Goal: Task Accomplishment & Management: Manage account settings

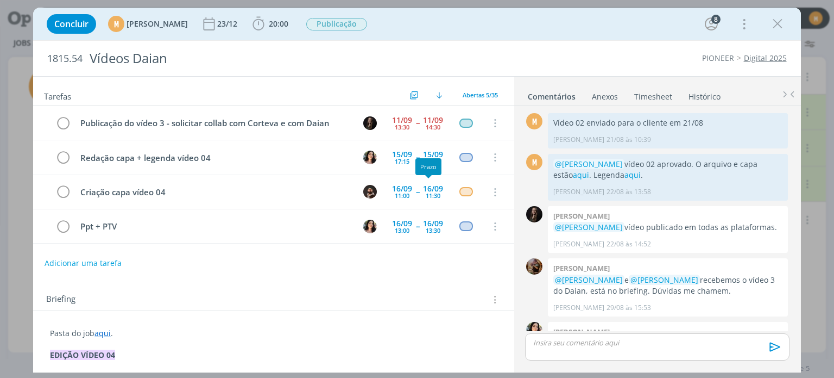
scroll to position [1301, 0]
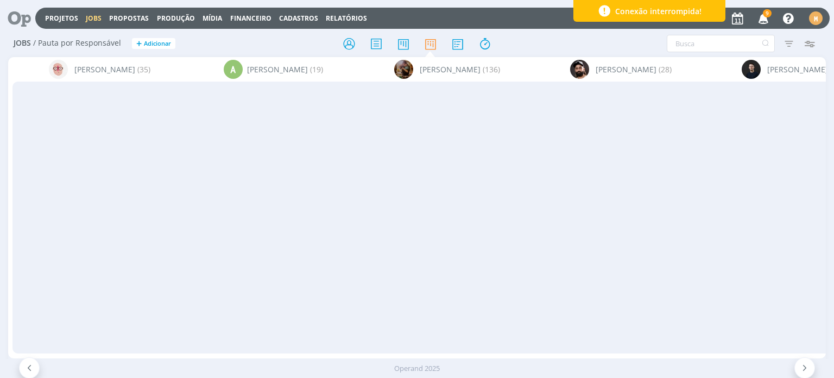
scroll to position [1348, 0]
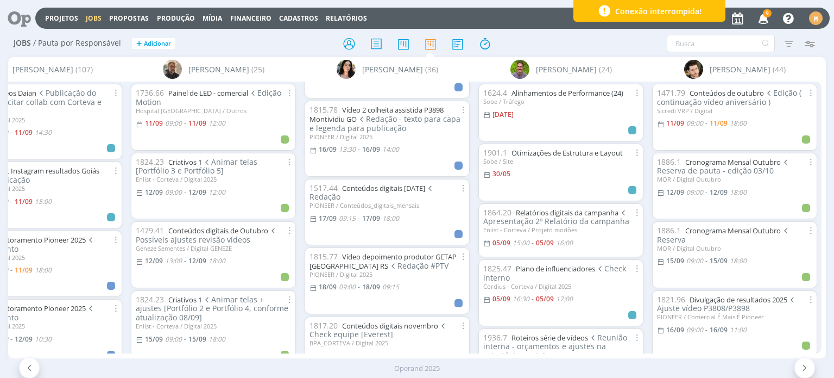
click at [14, 18] on icon at bounding box center [15, 18] width 22 height 21
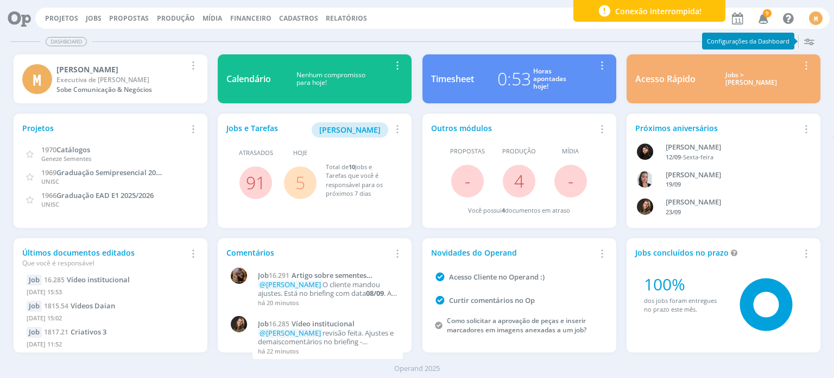
click at [304, 180] on span "5" at bounding box center [300, 182] width 33 height 33
click at [298, 183] on link "5" at bounding box center [301, 182] width 10 height 23
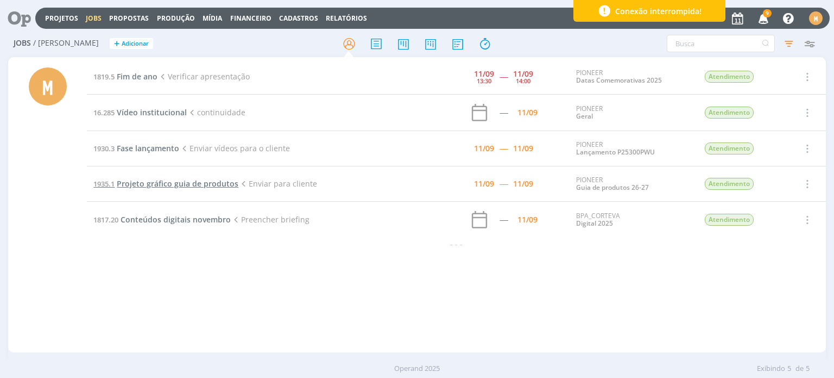
click at [174, 182] on span "Projeto gráfico guia de produtos" at bounding box center [178, 183] width 122 height 10
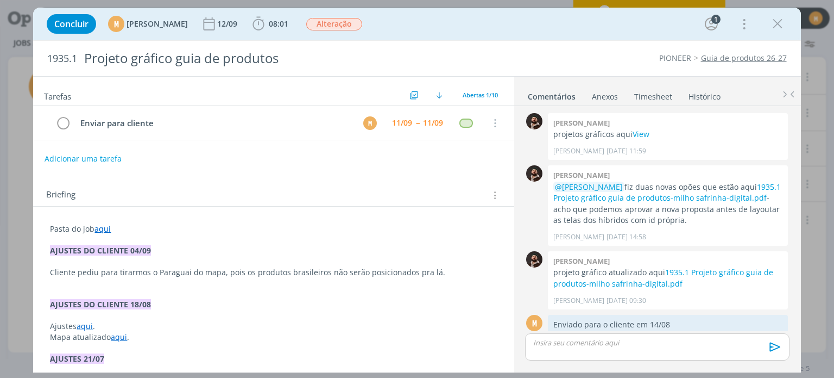
scroll to position [218, 0]
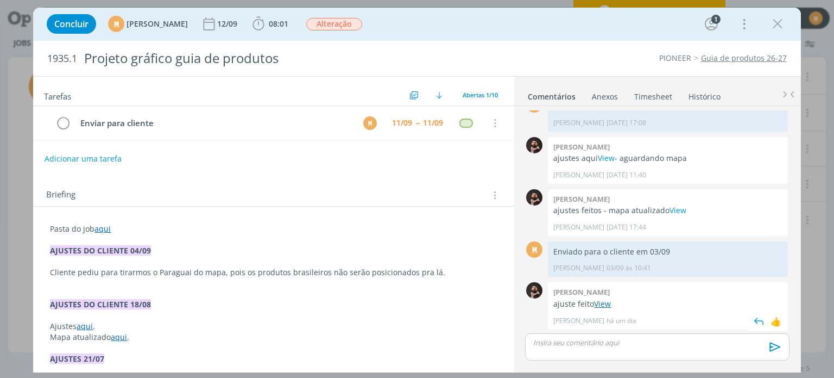
click at [606, 306] on link "View" at bounding box center [602, 303] width 17 height 10
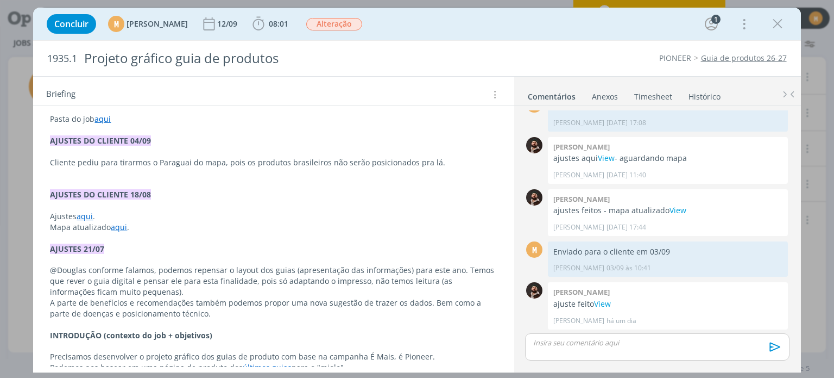
scroll to position [109, 0]
click at [120, 230] on link "aqui" at bounding box center [119, 228] width 16 height 10
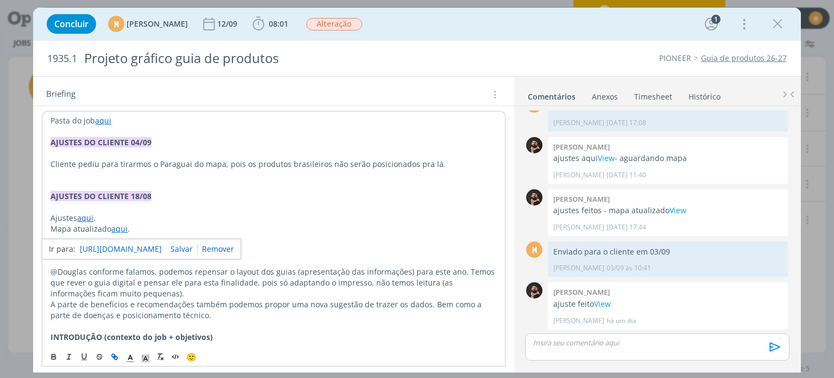
click at [133, 249] on link "https://sobeae.sharepoint.com/:f:/s/SOBEAE/Eqp68-uAXKRJkwxroNRHmFMB38m-zaK18Web…" at bounding box center [121, 249] width 82 height 14
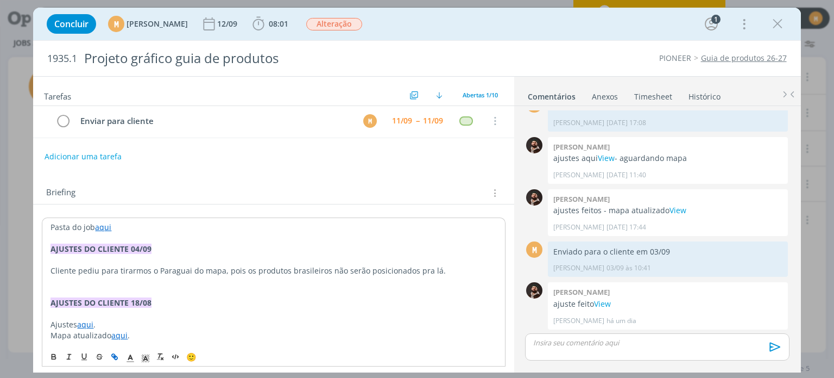
scroll to position [0, 0]
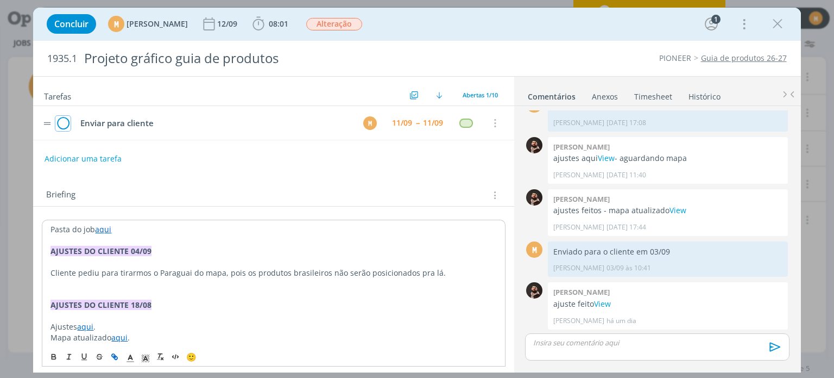
click at [60, 123] on icon "dialog" at bounding box center [62, 123] width 15 height 16
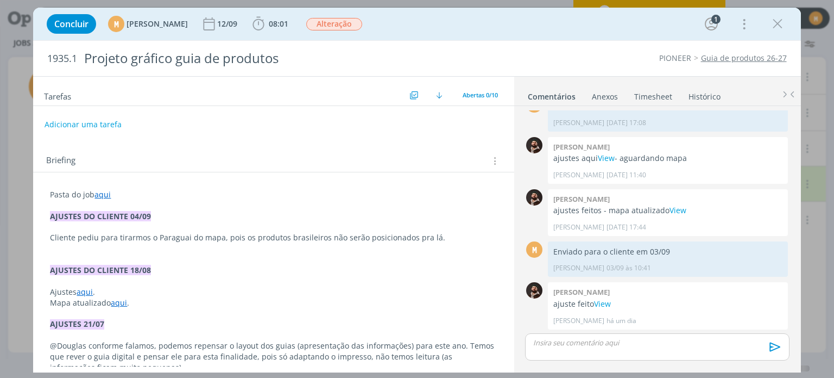
click at [572, 353] on div "dialog" at bounding box center [657, 346] width 264 height 27
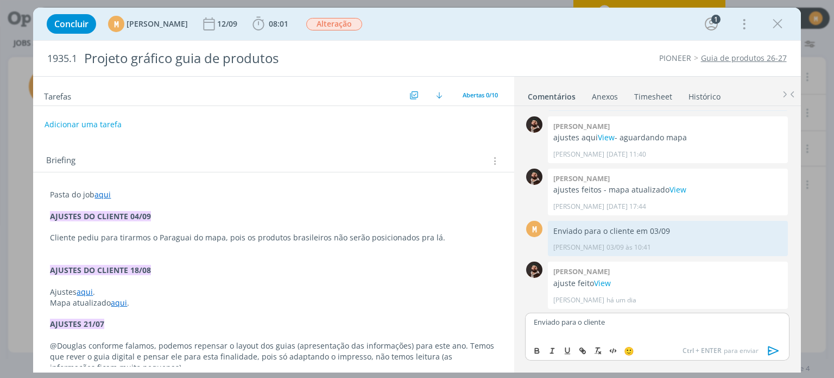
click at [769, 351] on icon "dialog" at bounding box center [773, 350] width 11 height 9
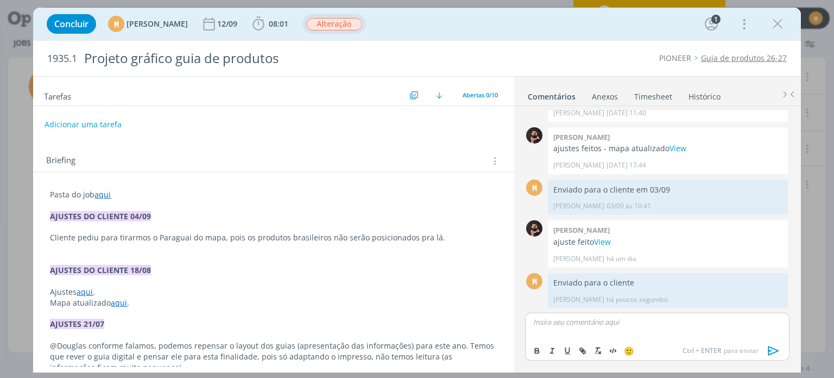
click at [354, 28] on span "Alteração" at bounding box center [334, 24] width 56 height 12
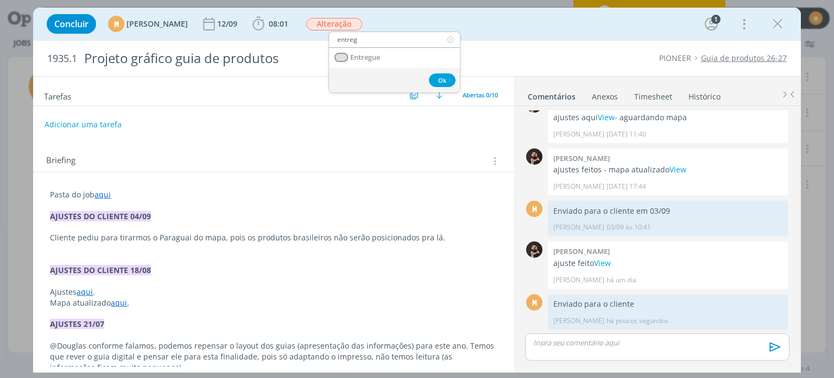
type input "entreg"
click at [362, 57] on span "Entregue" at bounding box center [366, 57] width 30 height 9
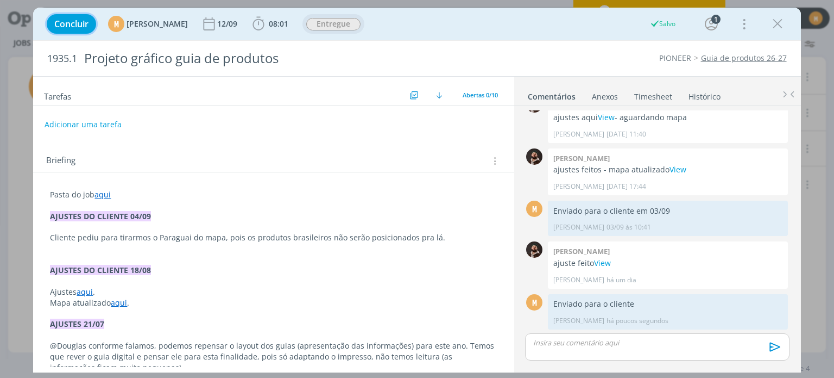
click at [69, 15] on button "Concluir" at bounding box center [71, 24] width 49 height 20
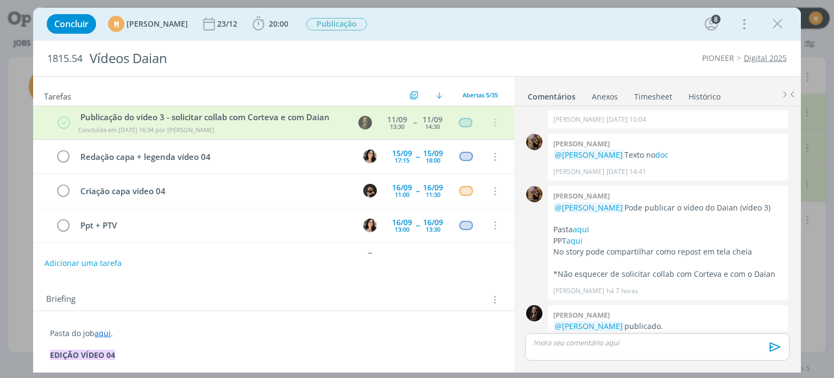
click at [794, 33] on div "Concluir M Mariana Kochenborger 23/12 20:00 Iniciar Apontar Data * 11/09/2025 H…" at bounding box center [417, 24] width 768 height 33
click at [790, 30] on div "Concluir M Mariana Kochenborger 23/12 20:00 Iniciar Apontar Data * 11/09/2025 H…" at bounding box center [416, 24] width 751 height 26
click at [786, 26] on button "dialog" at bounding box center [778, 24] width 16 height 16
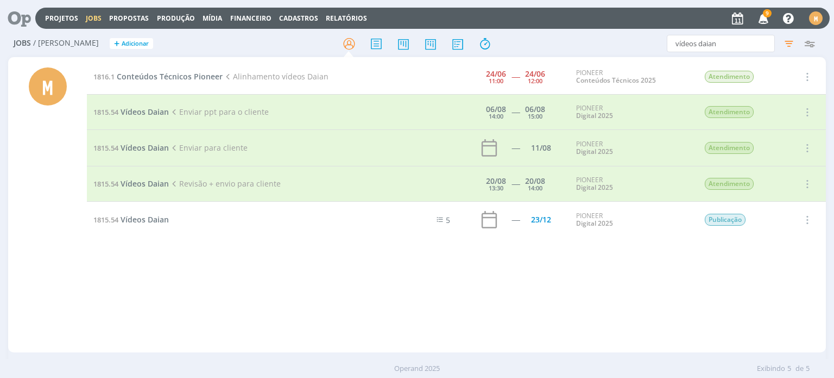
click at [21, 21] on icon at bounding box center [15, 18] width 22 height 21
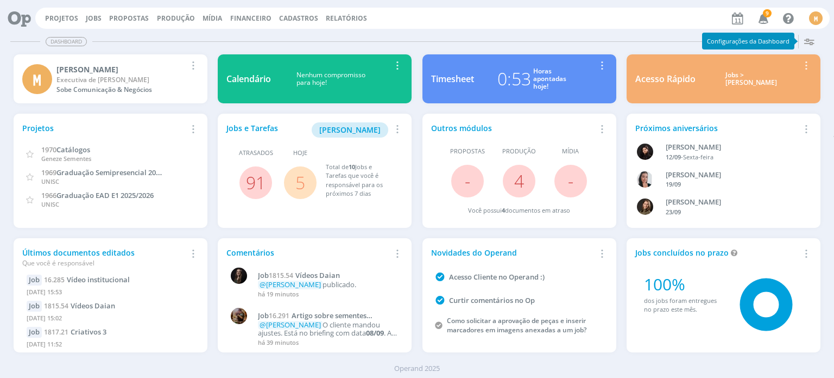
click at [296, 183] on link "5" at bounding box center [301, 182] width 10 height 23
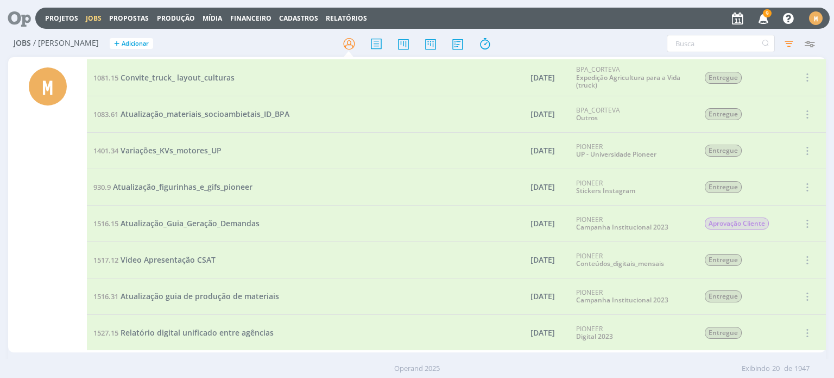
click at [15, 15] on icon at bounding box center [15, 18] width 22 height 21
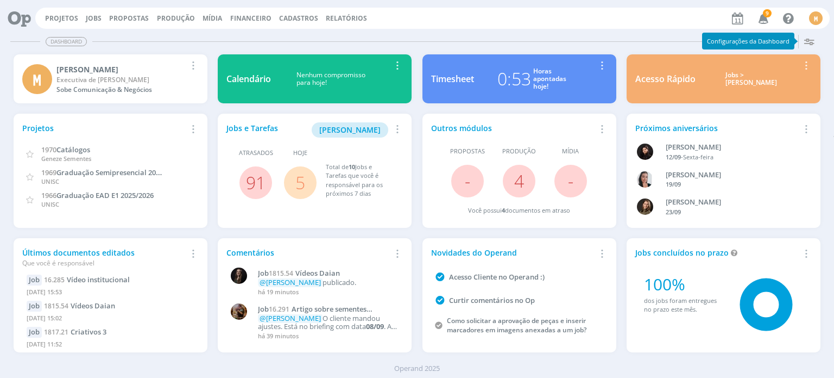
click at [298, 191] on link "5" at bounding box center [301, 182] width 10 height 23
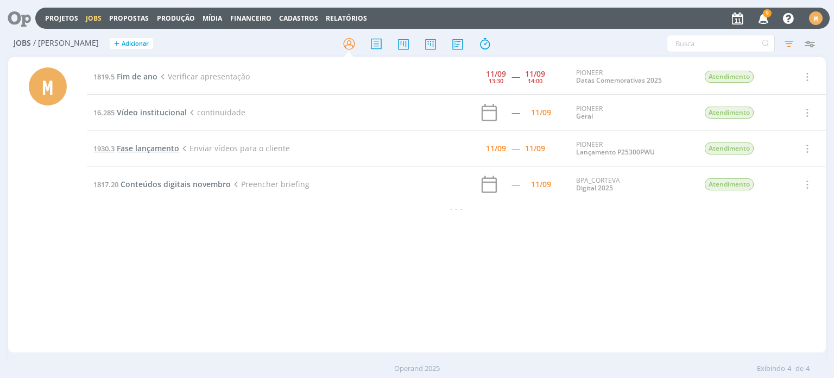
click at [150, 146] on span "Fase lançamento" at bounding box center [148, 148] width 62 height 10
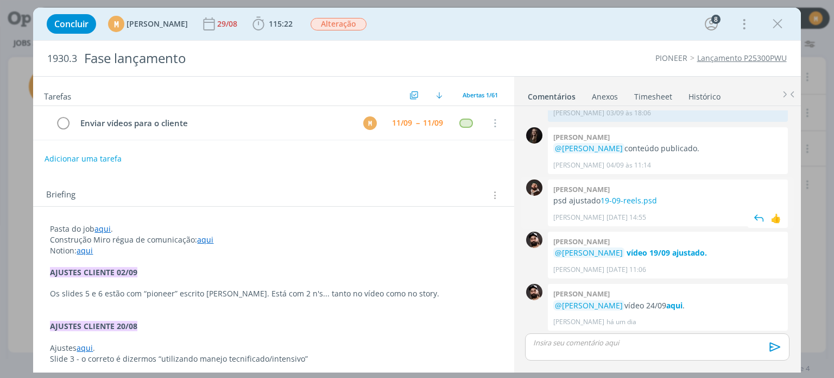
scroll to position [856, 0]
click at [671, 252] on strong "vídeo 19/09 ajustado." at bounding box center [667, 251] width 80 height 10
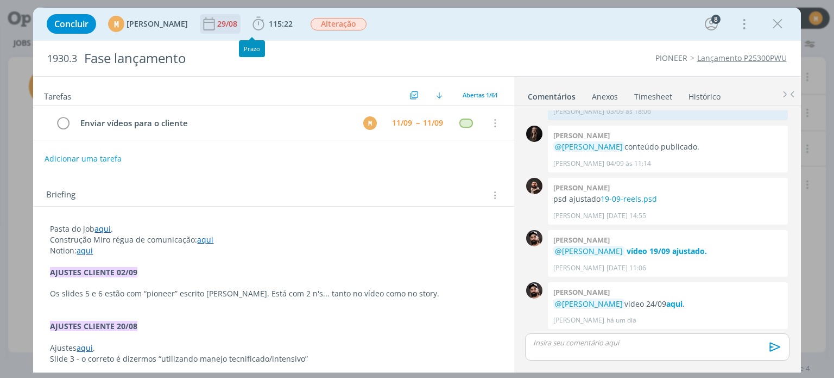
click at [240, 28] on div "29/08" at bounding box center [228, 24] width 22 height 8
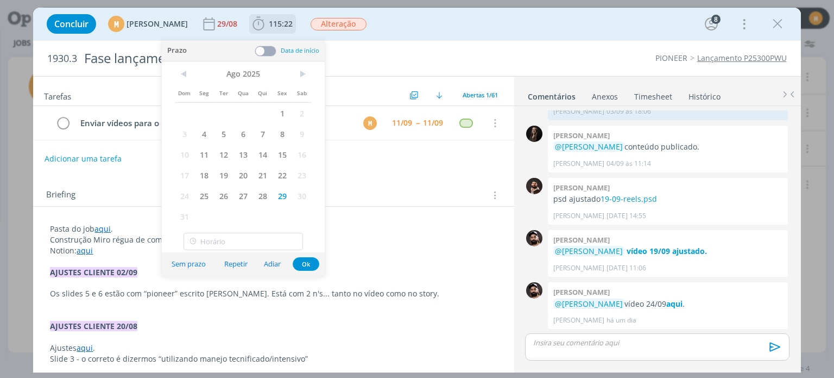
click at [291, 26] on b "115:22" at bounding box center [281, 24] width 28 height 8
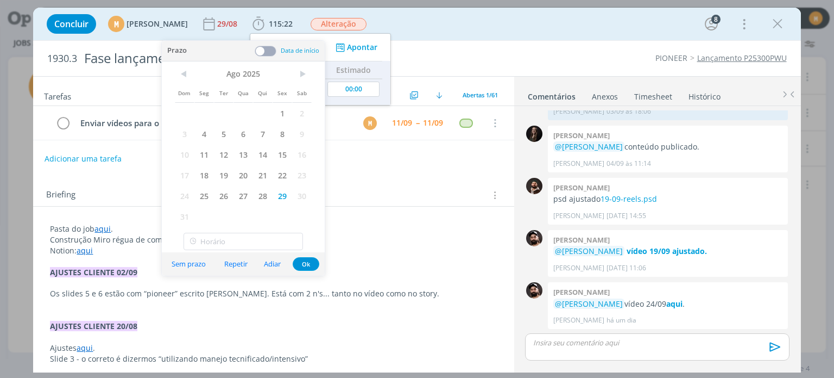
click at [430, 21] on div "Concluir M Mariana Kochenborger 29/08 115:22 Iniciar Apontar Data * 11/09/2025 …" at bounding box center [416, 24] width 751 height 26
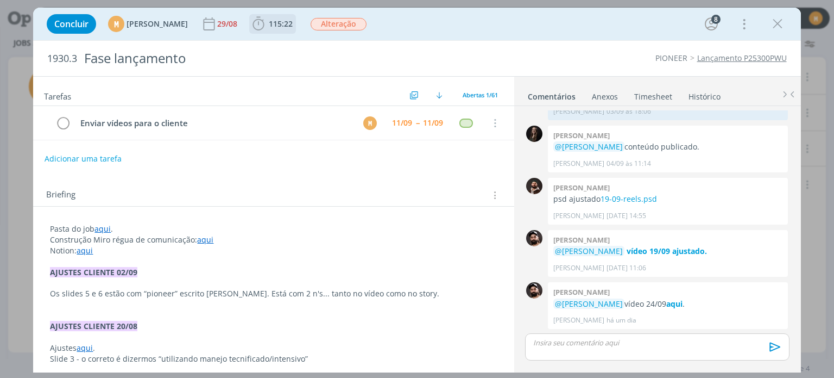
click at [293, 22] on span "115:22" at bounding box center [281, 23] width 24 height 10
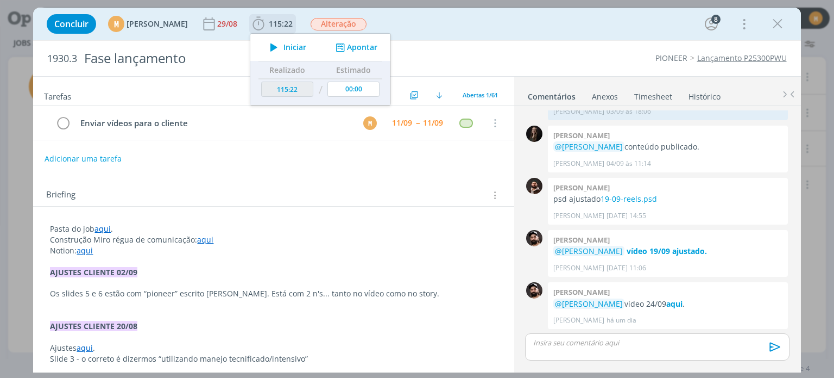
click at [306, 46] on span "Iniciar" at bounding box center [295, 47] width 23 height 8
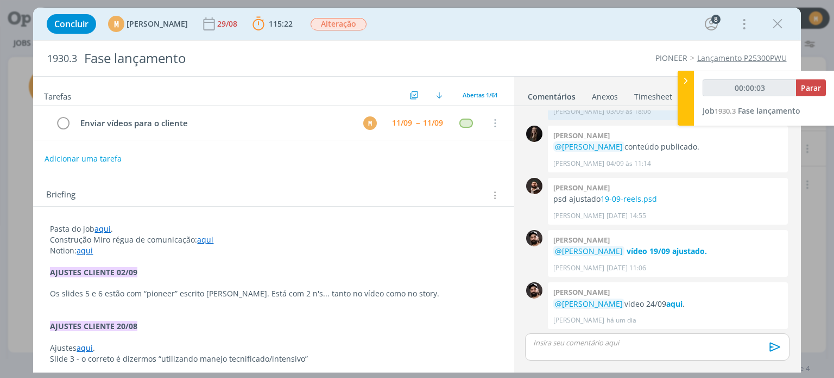
click at [105, 234] on p "Construção Miro régua de comunicação: aqui" at bounding box center [273, 239] width 447 height 11
click at [104, 230] on link "aqui" at bounding box center [103, 229] width 16 height 10
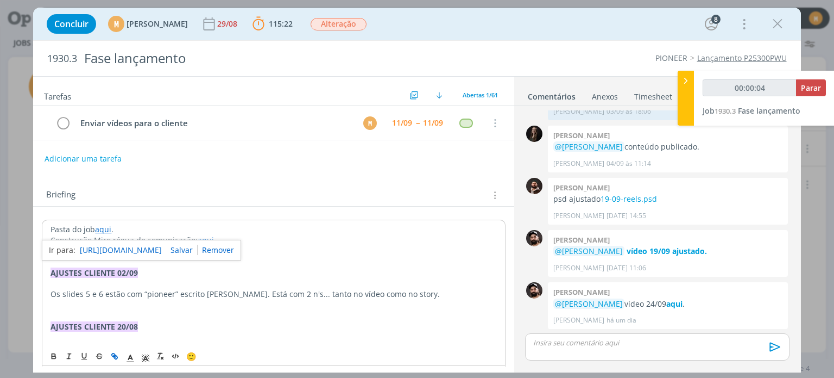
click at [114, 246] on link "https://sobeae.sharepoint.com/:f:/s/SOBEAE/EkmmBJoQOJtMgdd4mjASD0cBUaykq8ewxDoY…" at bounding box center [121, 250] width 82 height 14
click at [683, 302] on strong "aqui" at bounding box center [675, 303] width 16 height 10
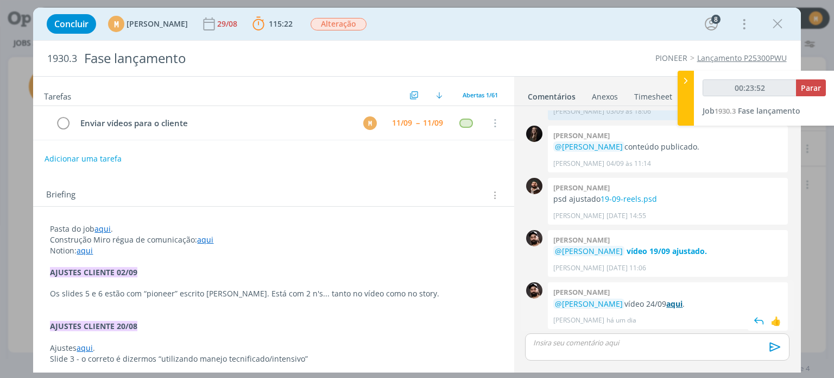
click at [683, 305] on strong "aqui" at bounding box center [675, 303] width 16 height 10
click at [246, 254] on p "Notion: aqui" at bounding box center [273, 250] width 447 height 11
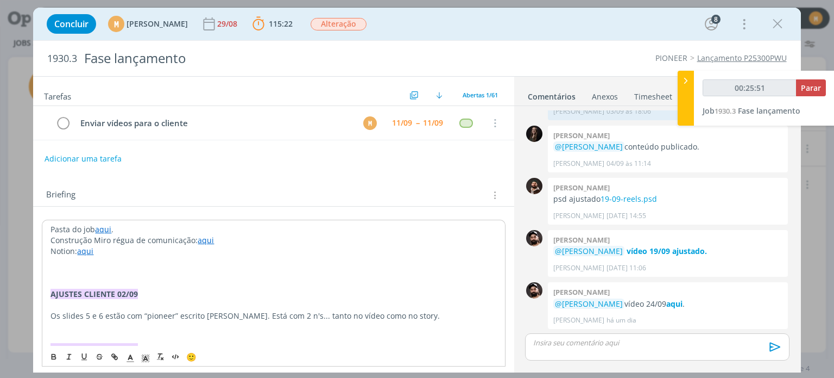
type input "00:25:52"
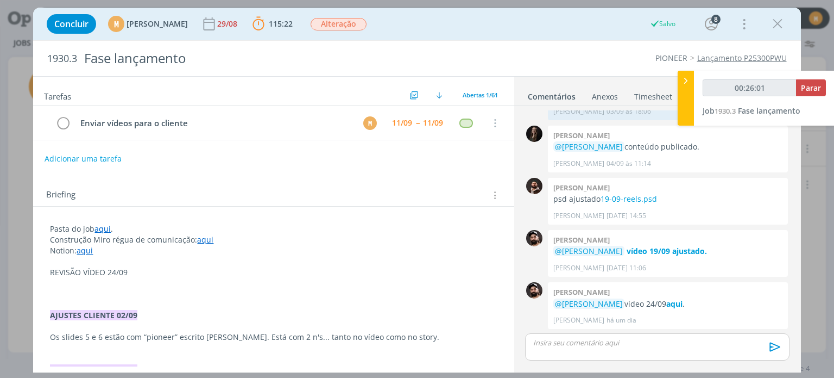
click at [68, 285] on p "dialog" at bounding box center [273, 283] width 447 height 11
click at [71, 291] on p "dialog" at bounding box center [273, 293] width 447 height 11
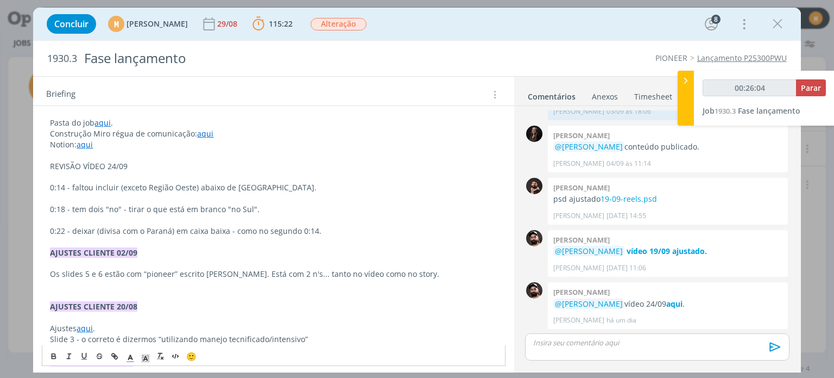
scroll to position [109, 0]
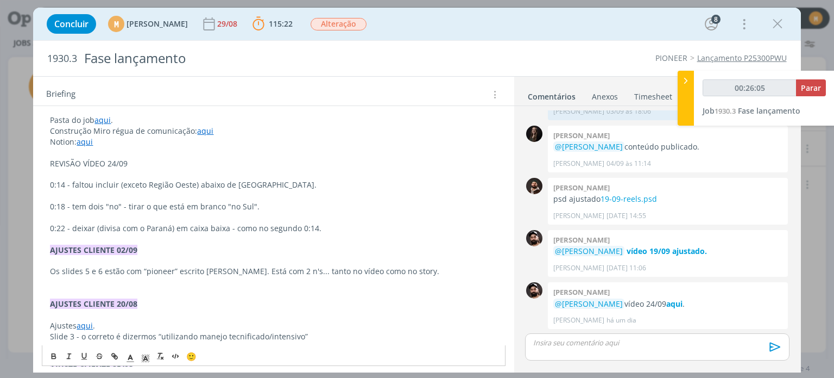
click at [135, 155] on p "dialog" at bounding box center [273, 152] width 447 height 11
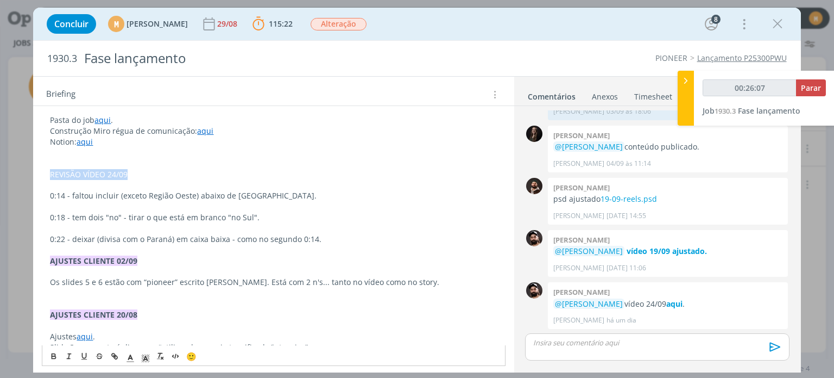
drag, startPoint x: 138, startPoint y: 171, endPoint x: 51, endPoint y: 178, distance: 87.2
click at [51, 178] on p "REVISÃO VÍDEO 24/09" at bounding box center [273, 174] width 447 height 11
click at [55, 353] on icon "dialog" at bounding box center [53, 356] width 9 height 9
click at [148, 356] on rect "dialog" at bounding box center [148, 356] width 1 height 1
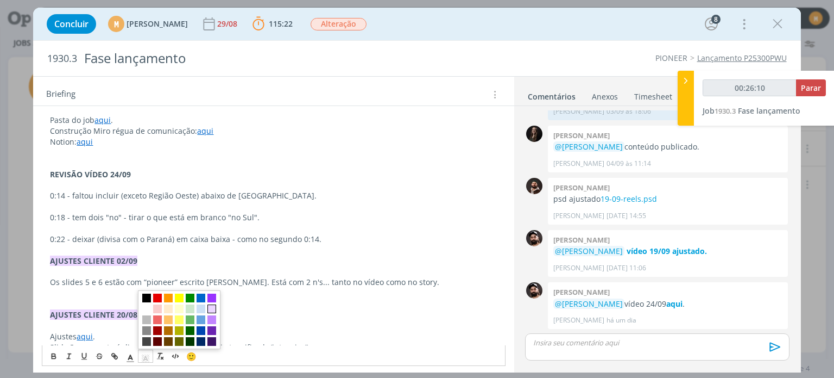
click at [210, 307] on span "dialog" at bounding box center [212, 309] width 9 height 9
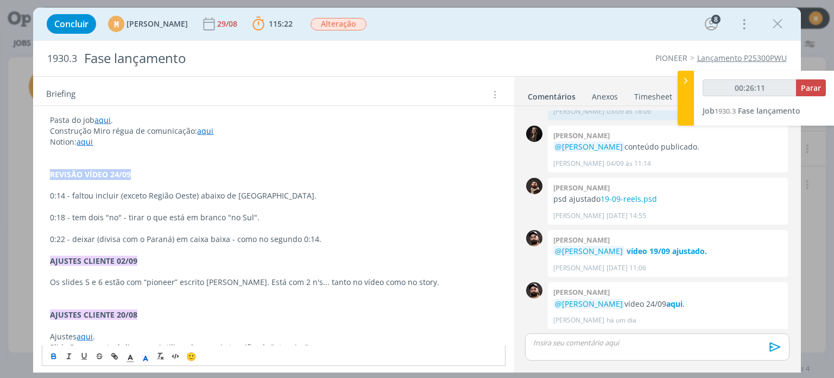
click at [181, 169] on p "REVISÃO VÍDEO 24/09" at bounding box center [273, 174] width 447 height 11
click at [325, 228] on p "dialog" at bounding box center [273, 228] width 447 height 11
click at [322, 234] on p "0:22 - deixar (divisa com o Paraná) em caixa baixa - como no segundo 0:14." at bounding box center [273, 239] width 447 height 11
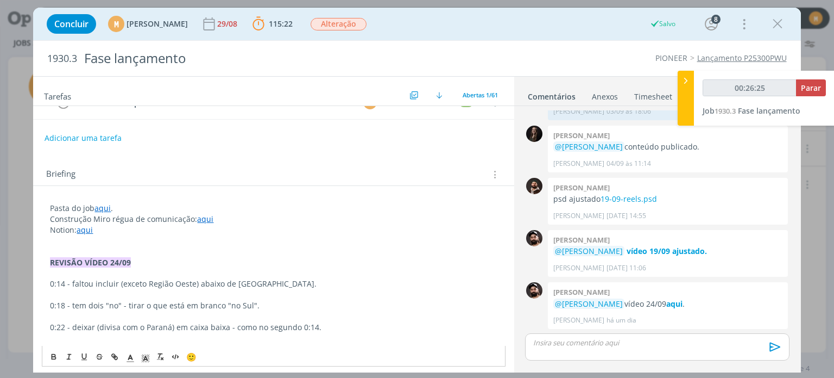
scroll to position [0, 0]
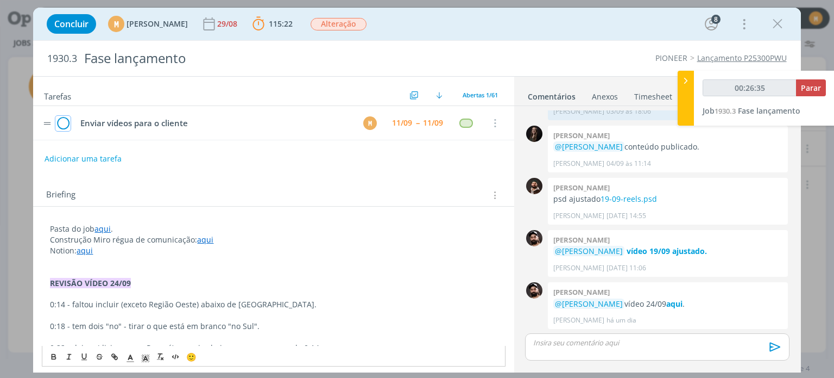
click at [58, 120] on icon "dialog" at bounding box center [62, 123] width 15 height 16
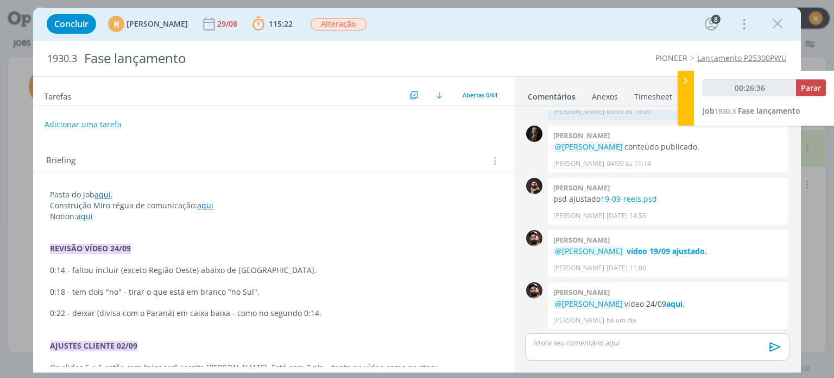
click at [624, 341] on p "dialog" at bounding box center [657, 342] width 247 height 10
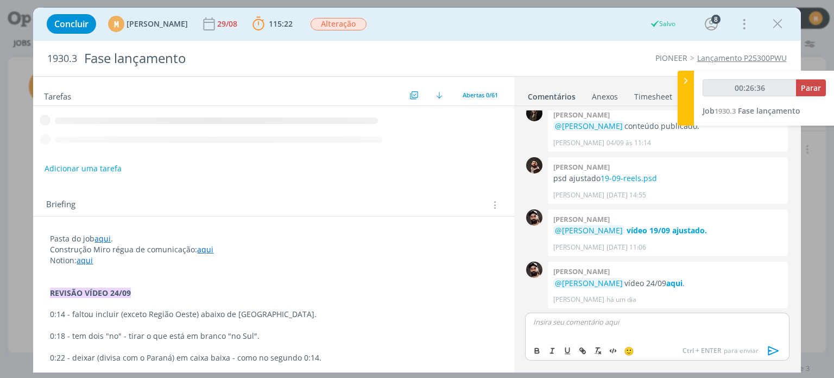
type input "00:26:37"
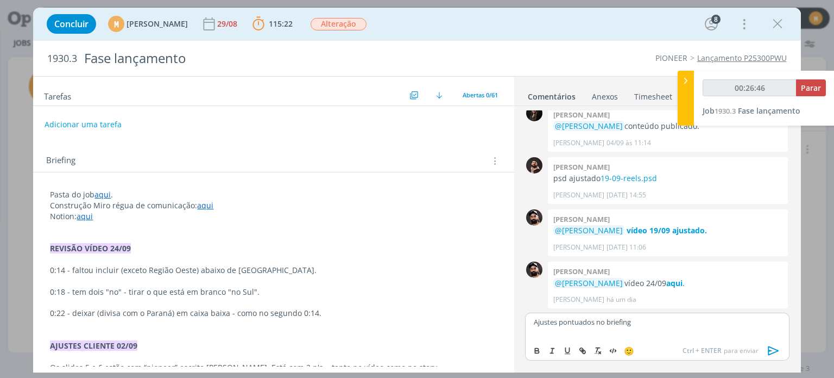
click at [776, 350] on icon "dialog" at bounding box center [774, 350] width 16 height 16
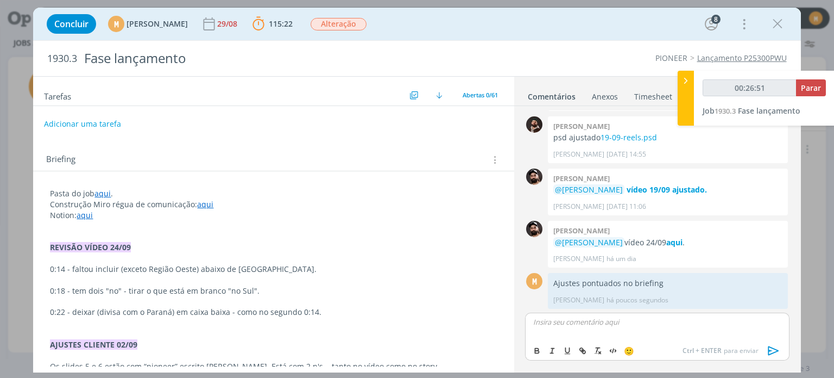
click at [79, 118] on button "Adicionar uma tarefa" at bounding box center [82, 124] width 77 height 18
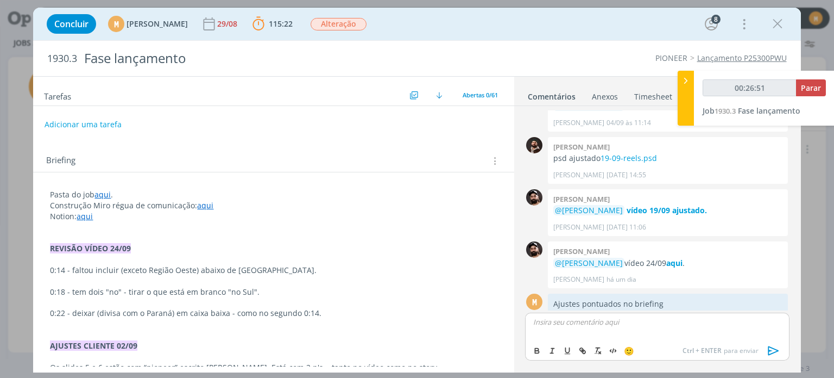
type input "00:26:52"
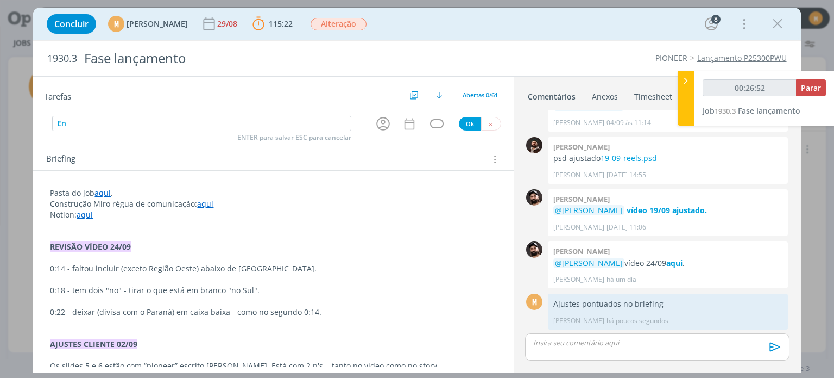
type input "Env"
type input "00:26:53"
type input "Enviar pp"
type input "00:26:54"
type input "Enviar ppt"
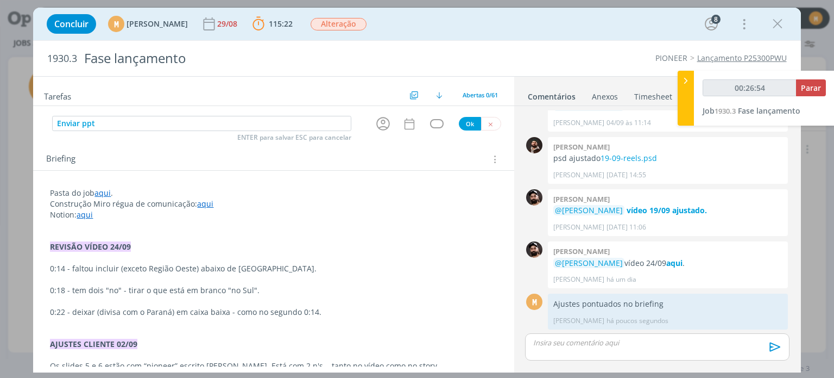
type input "00:26:55"
type input "Enviar ppt com os v"
type input "00:26:56"
type input "Enviar ppt com os vídeo"
type input "00:26:57"
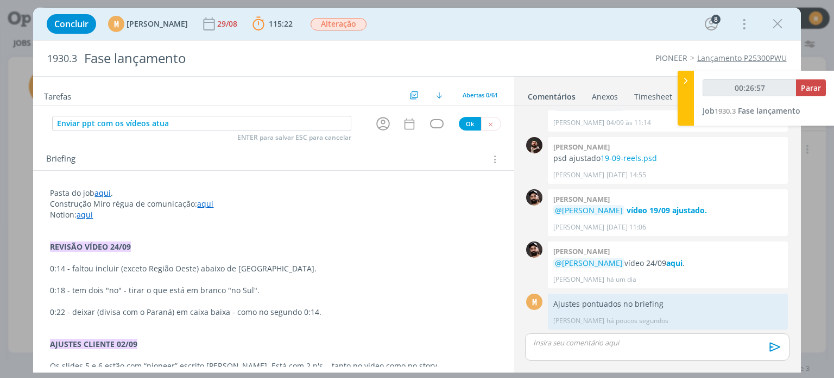
type input "Enviar ppt com os vídeos atual"
type input "00:26:58"
type input "Enviar ppt com os vídeos atualizados p"
type input "00:26:59"
type input "Enviar ppt com os vídeos atualizados para cl"
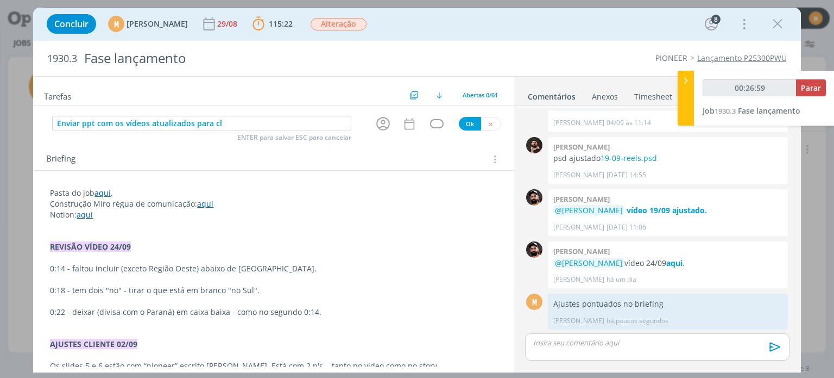
type input "00:27:00"
type input "Enviar ppt com os vídeos atualizados para cliente"
type input "00:27:02"
click at [381, 121] on icon "dialog" at bounding box center [383, 124] width 14 height 14
type input "Enviar ppt com os vídeos atualizados para cliente"
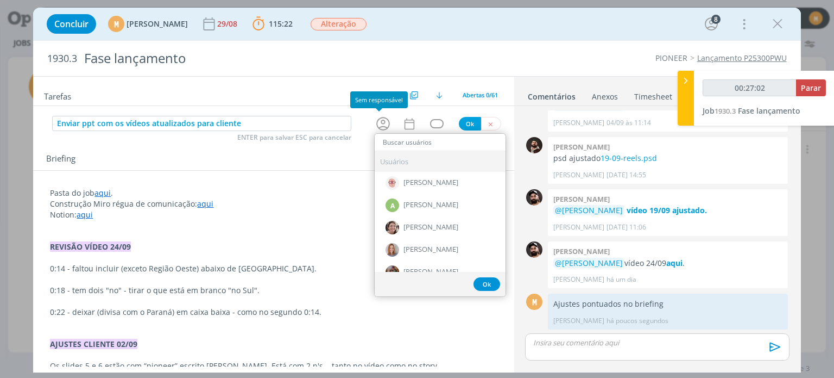
type input "00:27:03"
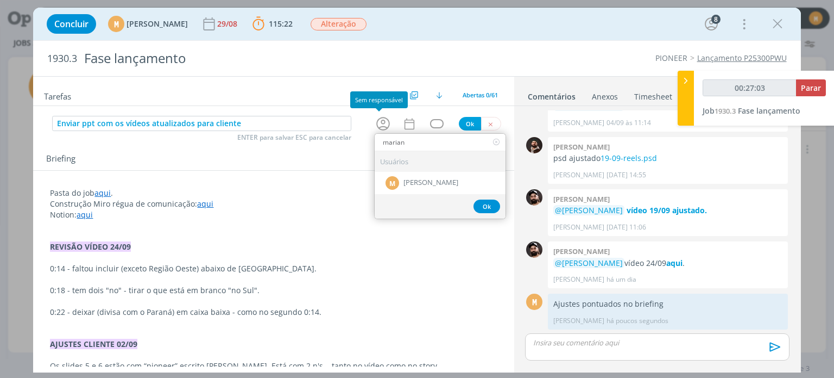
type input "mariana"
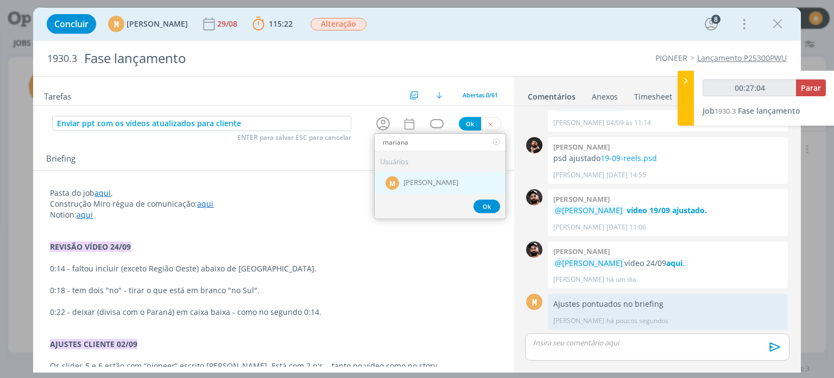
type input "00:27:05"
type input "mariana"
click at [406, 176] on div "M Mariana Kochenborger" at bounding box center [440, 183] width 131 height 22
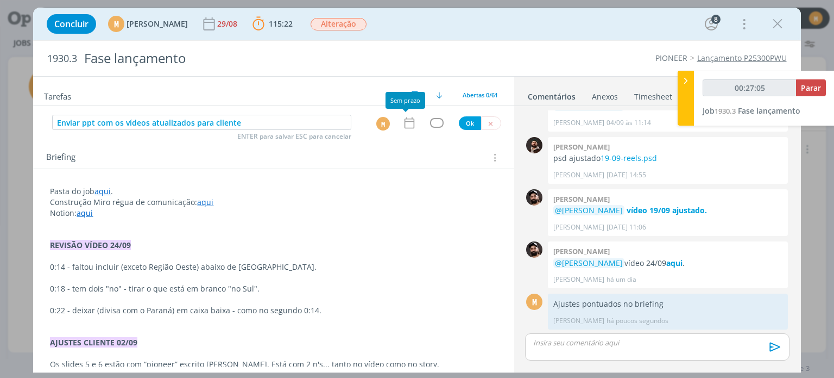
click at [406, 124] on icon "dialog" at bounding box center [410, 123] width 14 height 14
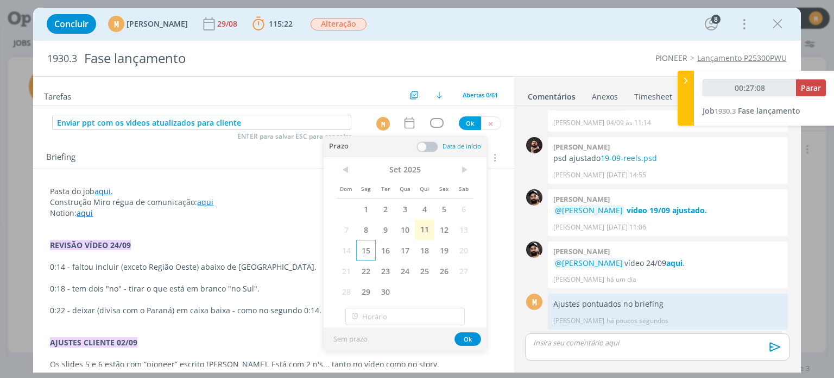
click at [371, 251] on span "15" at bounding box center [366, 250] width 20 height 21
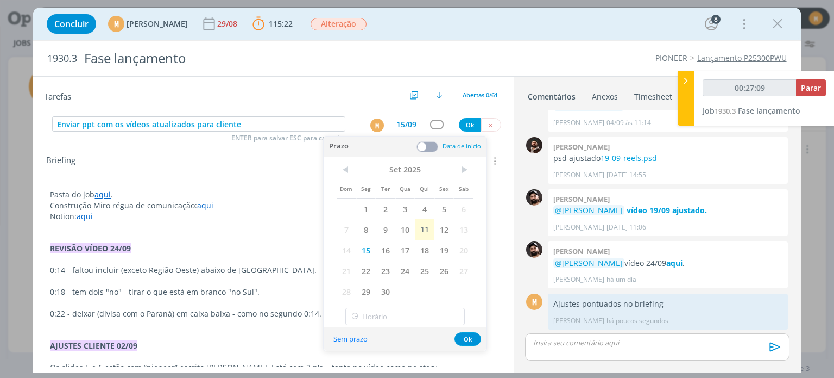
click at [430, 145] on span at bounding box center [428, 146] width 22 height 11
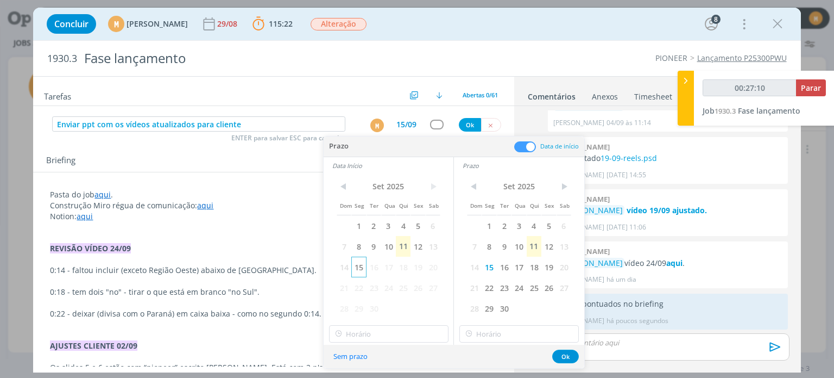
click at [357, 268] on span "15" at bounding box center [358, 266] width 15 height 21
click at [563, 350] on button "Ok" at bounding box center [566, 356] width 27 height 14
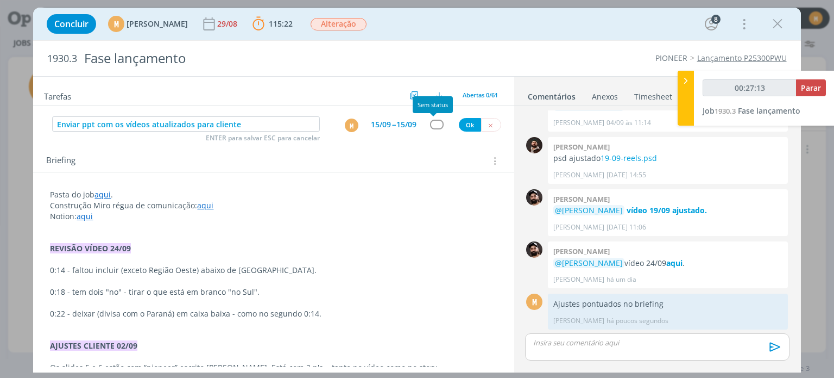
click at [434, 125] on div "dialog" at bounding box center [437, 124] width 14 height 9
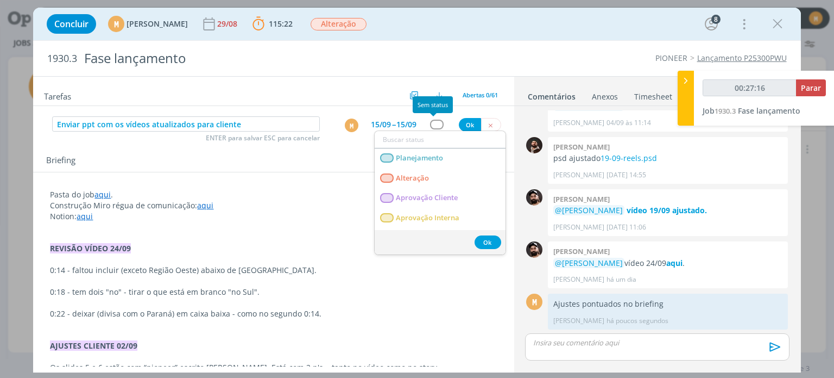
type input "00:27:17"
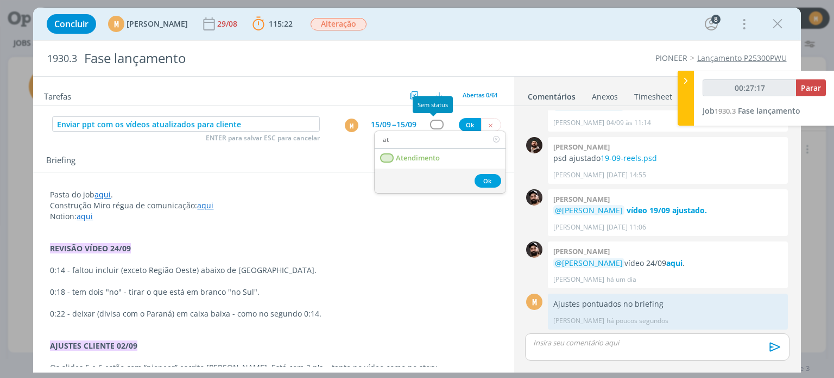
type input "ate"
type input "00:27:18"
type input "ate"
click at [421, 154] on span "Atendimento" at bounding box center [419, 158] width 44 height 9
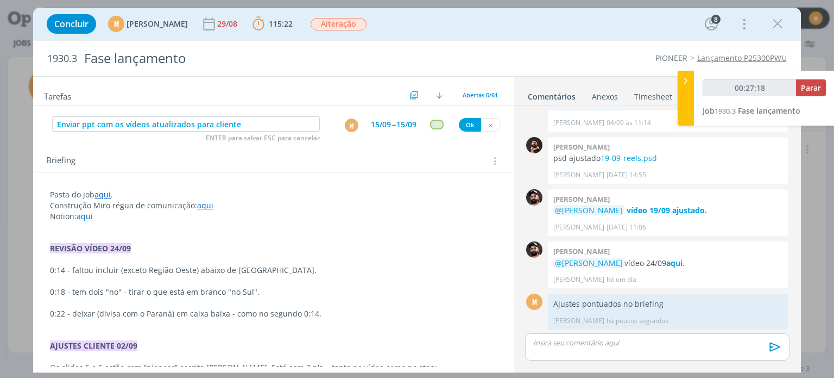
type input "00:27:19"
click at [465, 120] on button "Ok" at bounding box center [470, 125] width 22 height 14
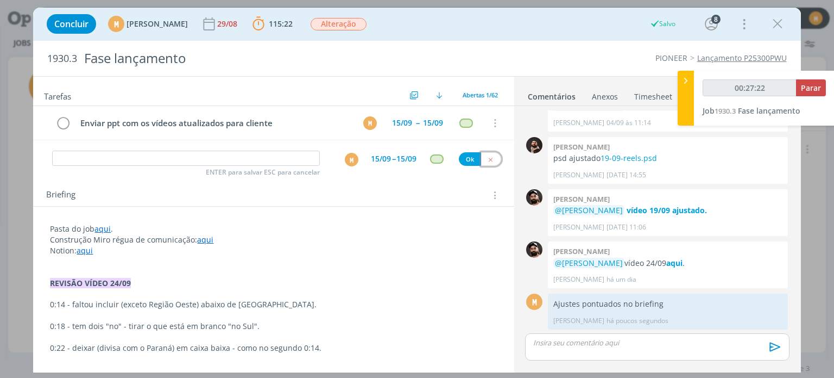
click at [487, 156] on icon "dialog" at bounding box center [490, 159] width 7 height 7
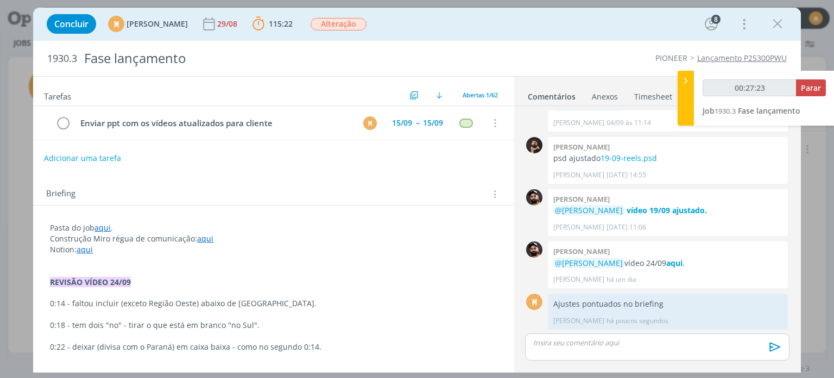
type input "00:27:24"
click at [810, 84] on span "Parar" at bounding box center [811, 88] width 20 height 10
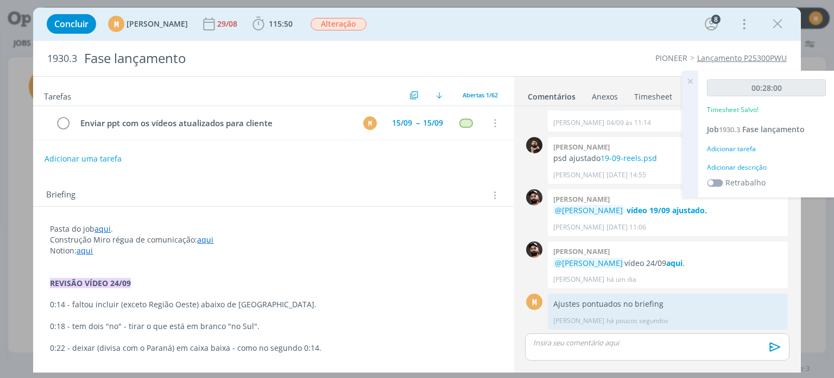
click at [751, 165] on div "Adicionar descrição" at bounding box center [766, 167] width 119 height 10
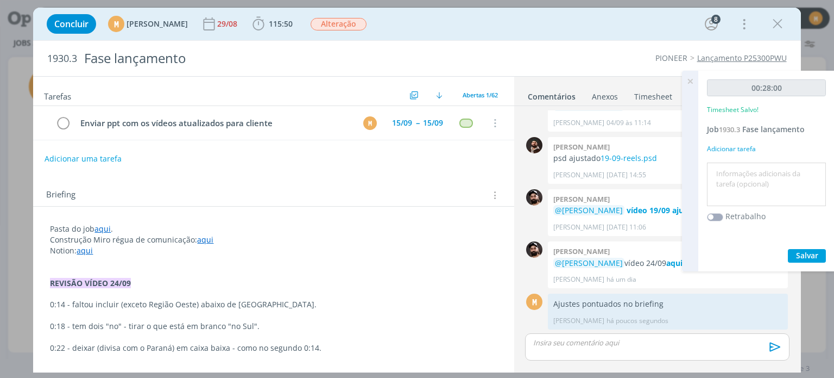
click at [748, 182] on textarea at bounding box center [767, 184] width 114 height 39
type textarea "Revisão + ajustes"
click at [808, 250] on span "Salvar" at bounding box center [807, 255] width 22 height 10
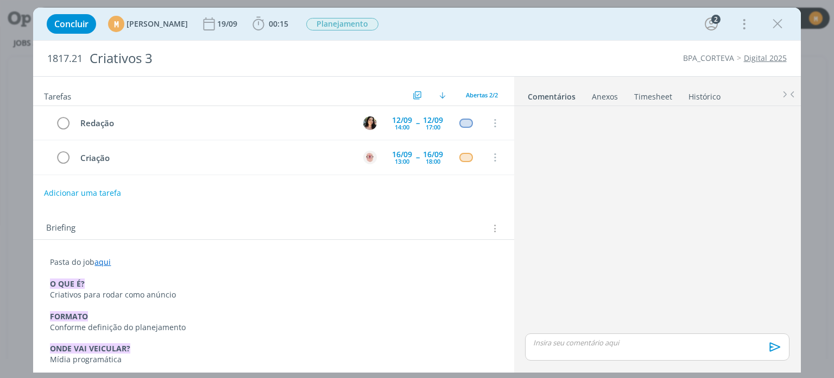
click at [92, 189] on button "Adicionar uma tarefa" at bounding box center [82, 193] width 77 height 18
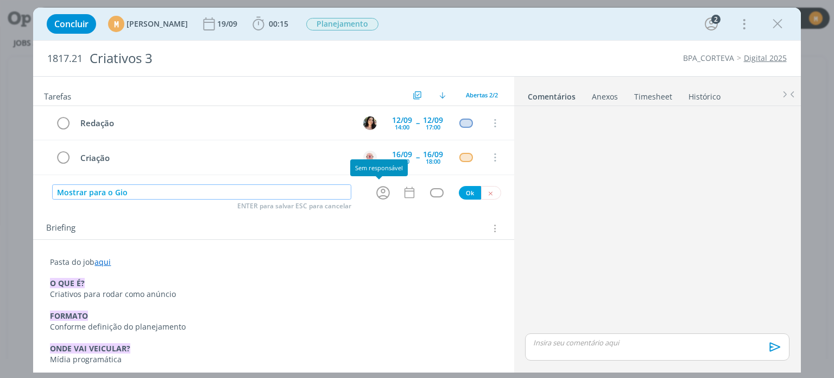
click at [378, 196] on icon "dialog" at bounding box center [383, 192] width 17 height 17
type input "Mostrar para o Gio"
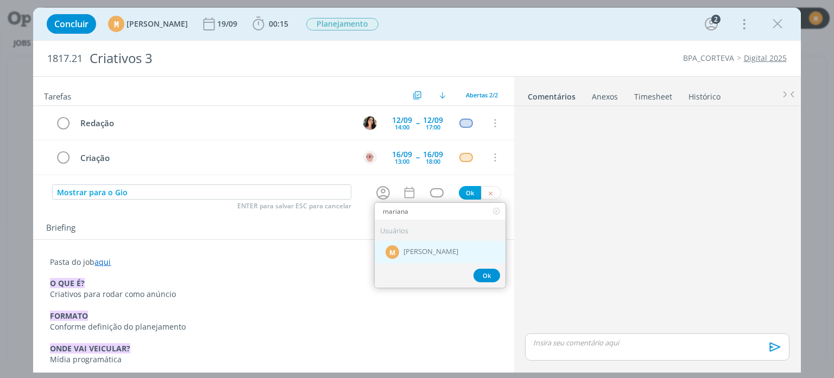
type input "mariana"
click at [431, 254] on div "M [PERSON_NAME]" at bounding box center [440, 251] width 131 height 22
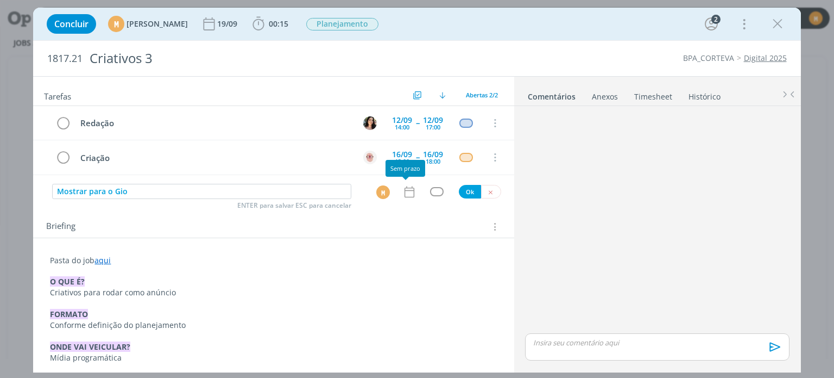
click at [407, 192] on icon "dialog" at bounding box center [410, 192] width 14 height 14
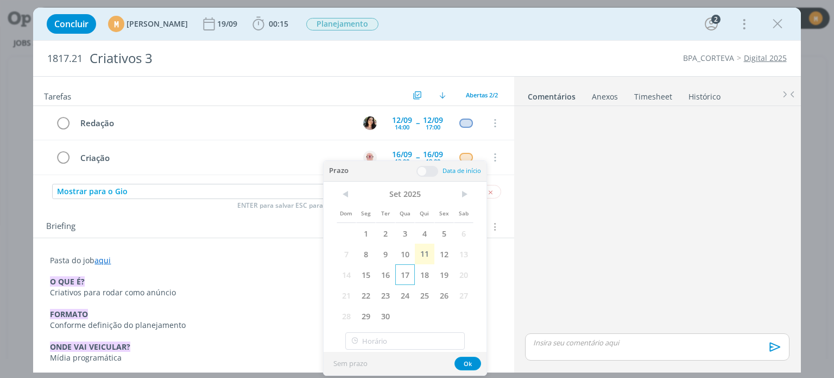
click at [406, 269] on span "17" at bounding box center [406, 274] width 20 height 21
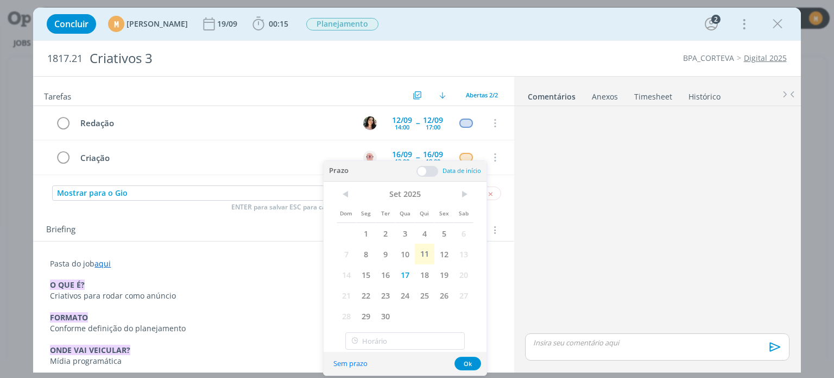
click at [431, 173] on span at bounding box center [428, 171] width 22 height 11
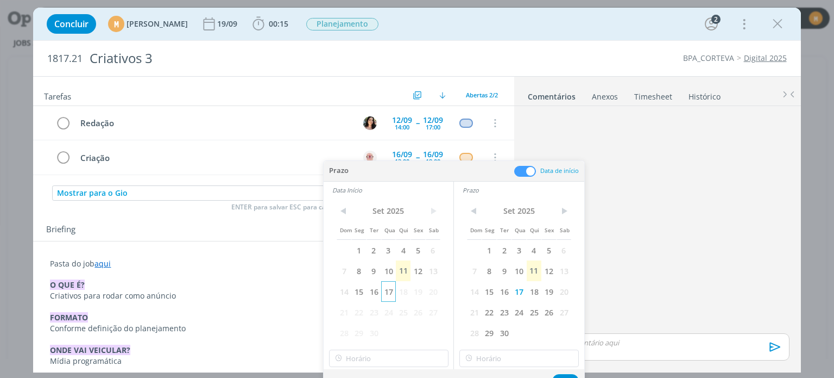
click at [385, 291] on span "17" at bounding box center [388, 291] width 15 height 21
click at [569, 373] on div "Sem prazo Ok" at bounding box center [454, 380] width 261 height 23
click at [564, 376] on button "Ok" at bounding box center [566, 381] width 27 height 14
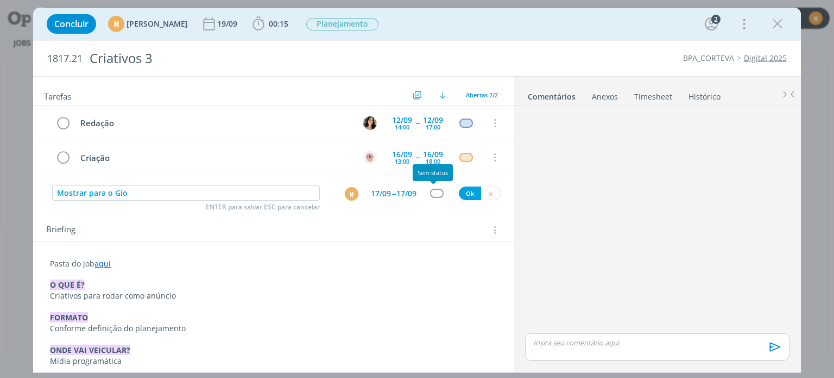
click at [432, 191] on div "dialog" at bounding box center [437, 193] width 14 height 9
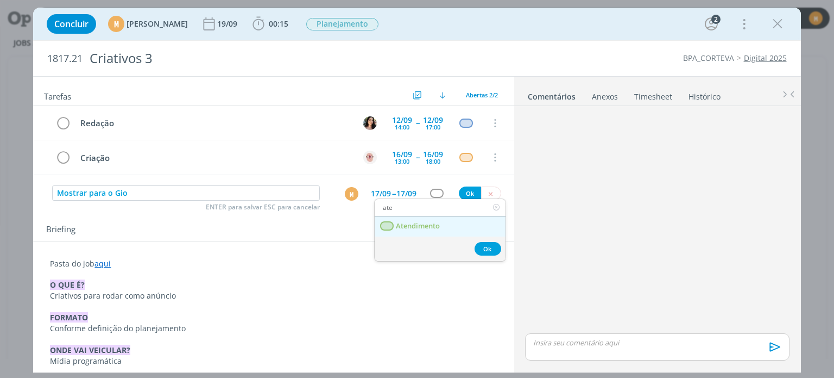
type input "ate"
click at [429, 227] on span "Atendimento" at bounding box center [419, 226] width 44 height 9
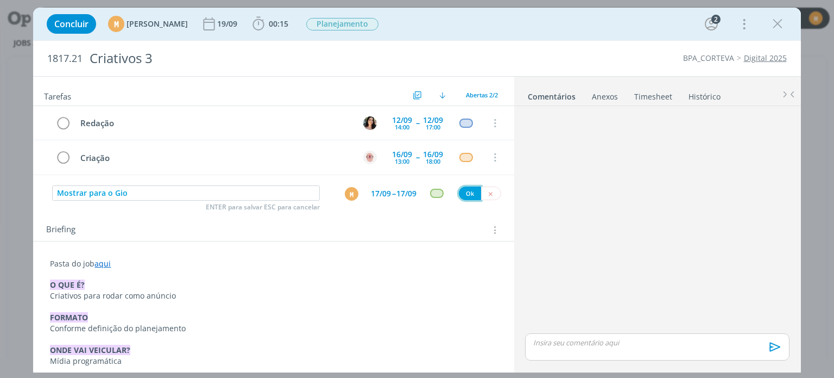
click at [461, 192] on button "Ok" at bounding box center [470, 193] width 22 height 14
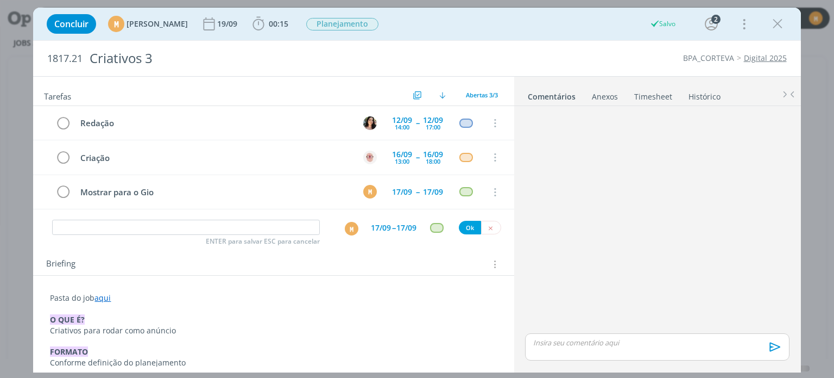
click at [487, 233] on div "ENTER para salvar ESC para cancelar M 17/09 -- 17/09 Ok" at bounding box center [273, 228] width 481 height 20
click at [482, 228] on button "dialog" at bounding box center [491, 228] width 20 height 14
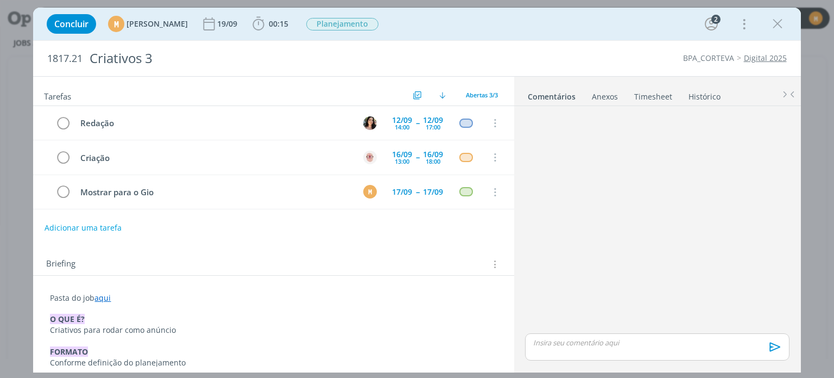
click at [352, 260] on div "Briefing Briefings Predefinidos Versões do Briefing Ver Briefing do Projeto" at bounding box center [274, 264] width 457 height 14
click at [365, 26] on span "Planejamento" at bounding box center [342, 24] width 72 height 12
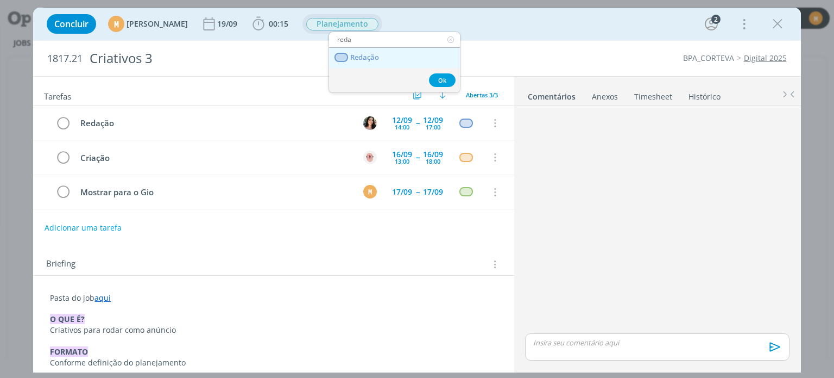
type input "reda"
click at [369, 67] on link "Redação" at bounding box center [394, 58] width 131 height 20
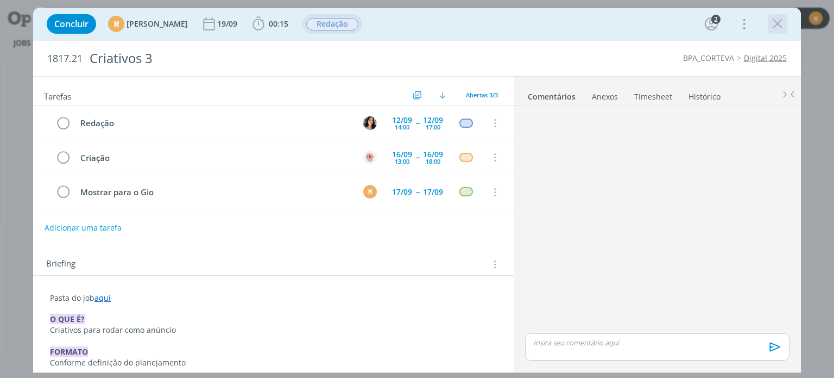
click at [780, 29] on icon "dialog" at bounding box center [778, 24] width 16 height 16
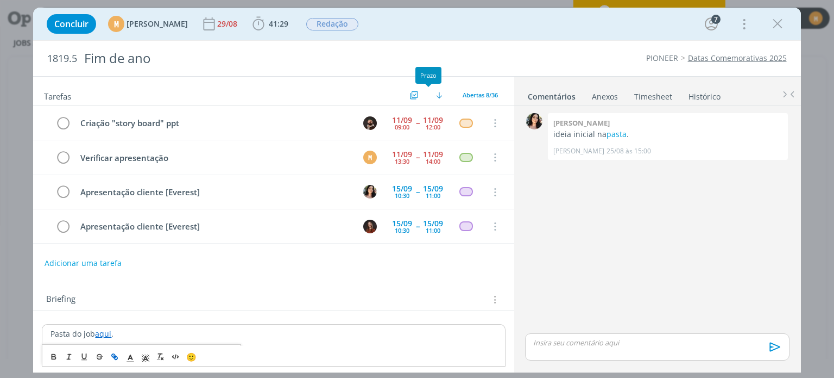
scroll to position [54, 0]
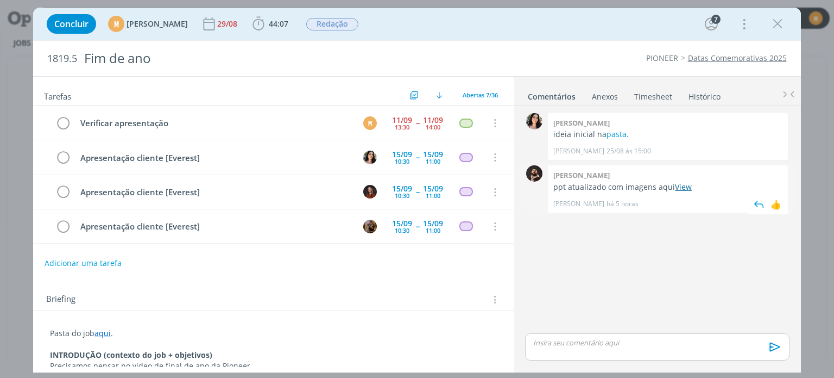
click at [686, 186] on link "View" at bounding box center [683, 186] width 17 height 10
